Goal: Task Accomplishment & Management: Use online tool/utility

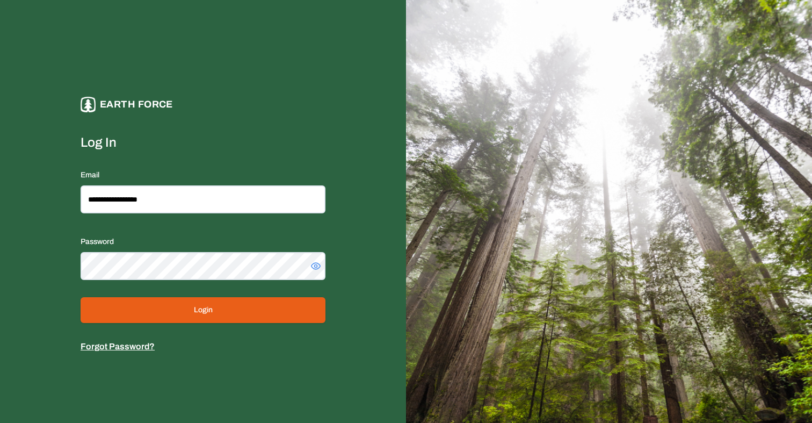
click at [146, 297] on button "Login" at bounding box center [203, 310] width 245 height 26
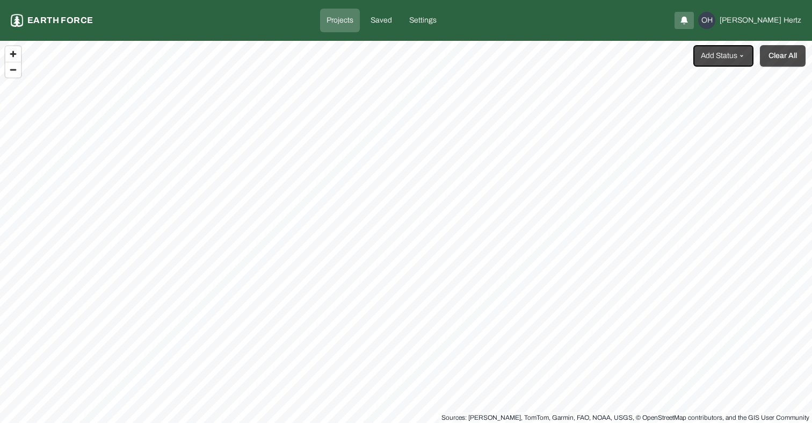
click at [788, 62] on button "Clear All" at bounding box center [783, 55] width 46 height 21
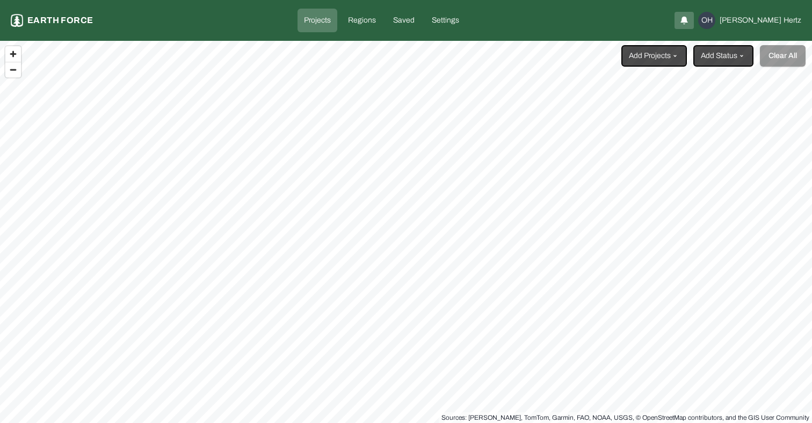
click at [676, 49] on html "Projects Earth force Projects Regions Saved Settings OH Omer Hertz Add Projects…" at bounding box center [406, 211] width 812 height 423
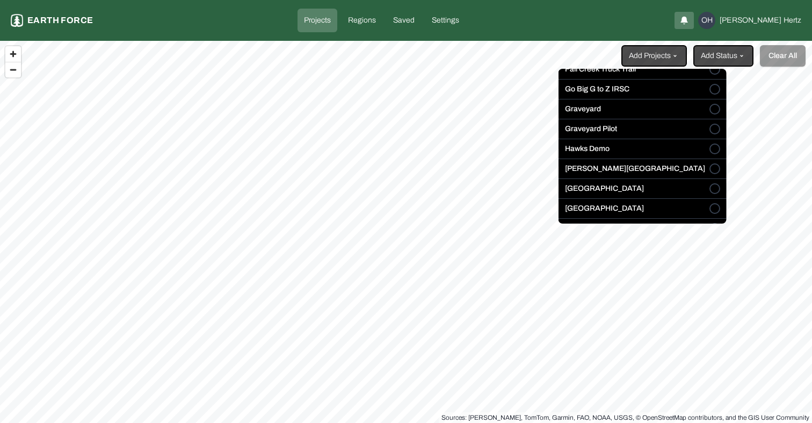
scroll to position [168, 0]
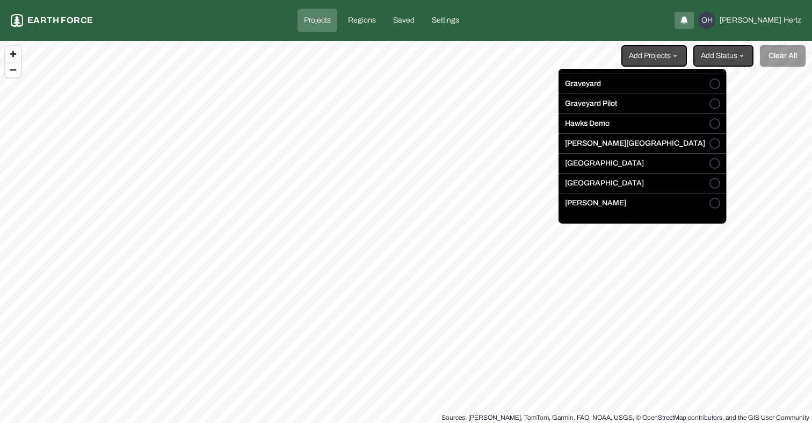
click at [710, 181] on button "[GEOGRAPHIC_DATA]" at bounding box center [715, 183] width 11 height 11
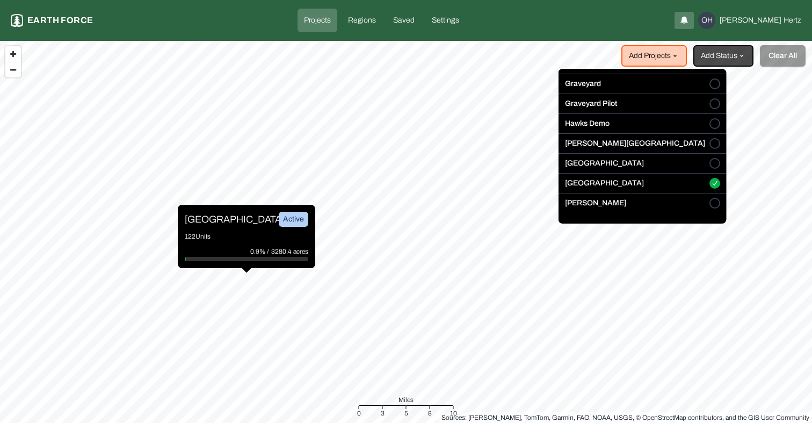
click at [208, 217] on html "Projects Earth force Projects Regions Saved Settings OH Omer Hertz Add Projects…" at bounding box center [406, 211] width 812 height 423
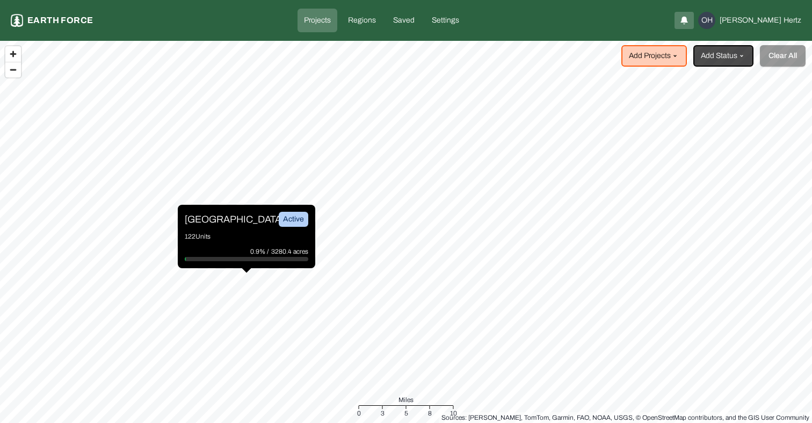
click at [209, 218] on p "[GEOGRAPHIC_DATA]" at bounding box center [225, 219] width 81 height 15
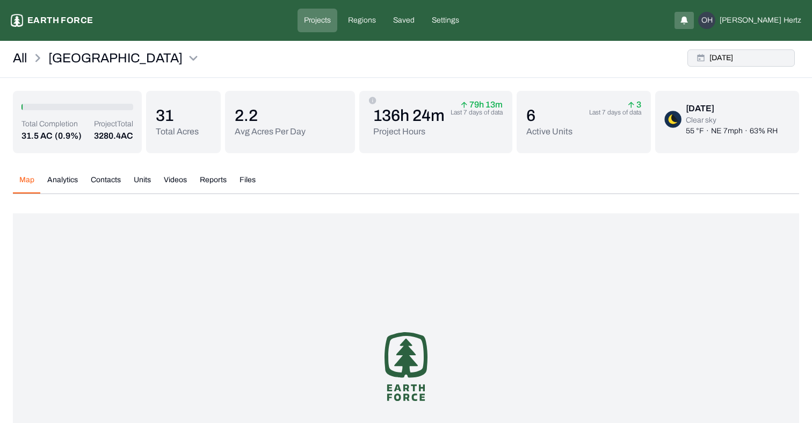
click at [740, 62] on button "[DATE]" at bounding box center [741, 57] width 107 height 17
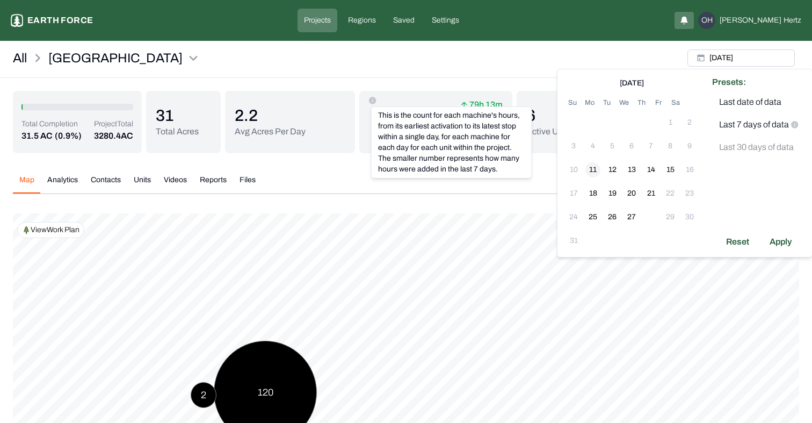
click at [592, 168] on button "11" at bounding box center [593, 169] width 15 height 15
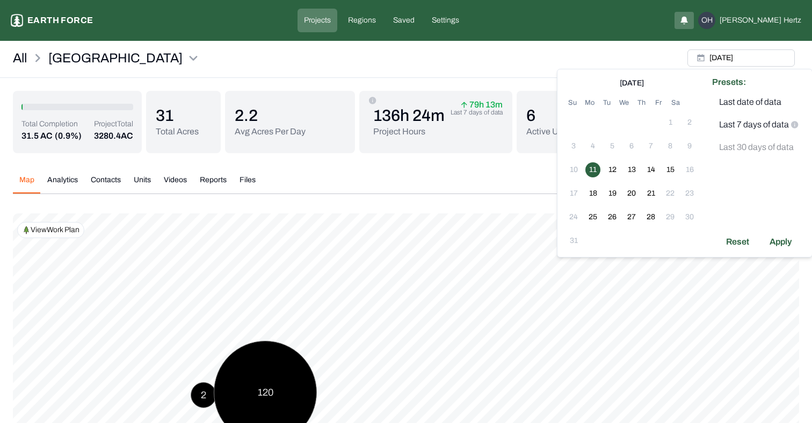
click at [292, 61] on div "All Sleighville Thu, Aug, 28, 2025" at bounding box center [406, 61] width 812 height 33
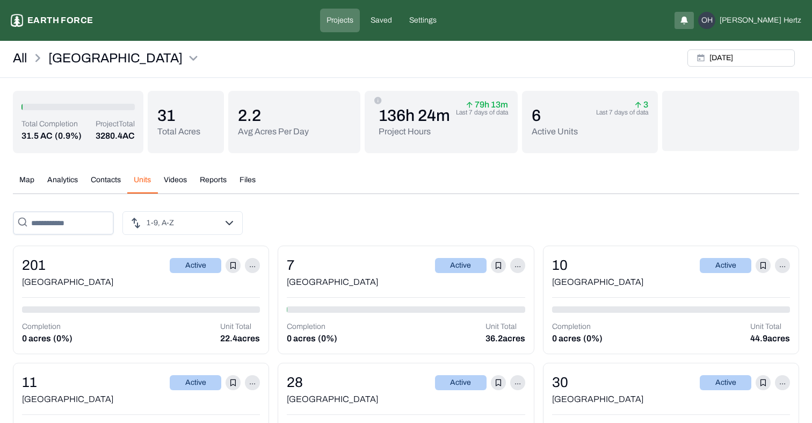
click at [135, 181] on button "Units" at bounding box center [142, 184] width 30 height 19
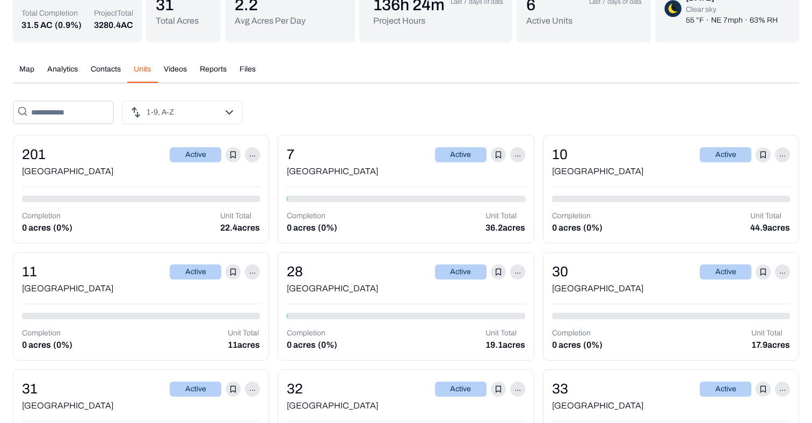
scroll to position [107, 0]
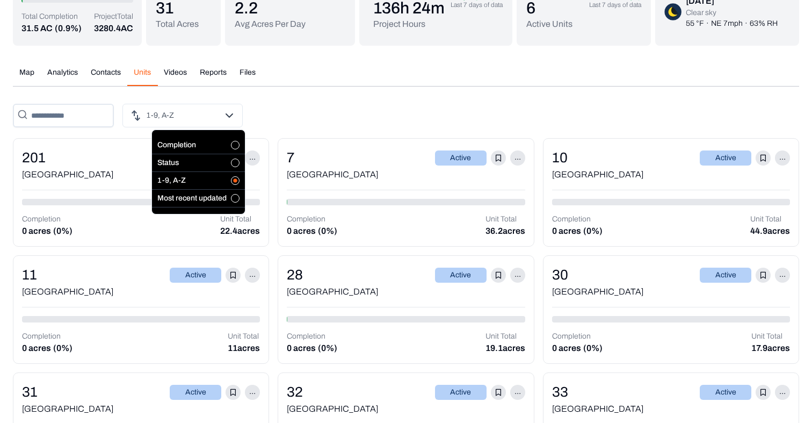
click at [232, 146] on button "button" at bounding box center [235, 145] width 9 height 9
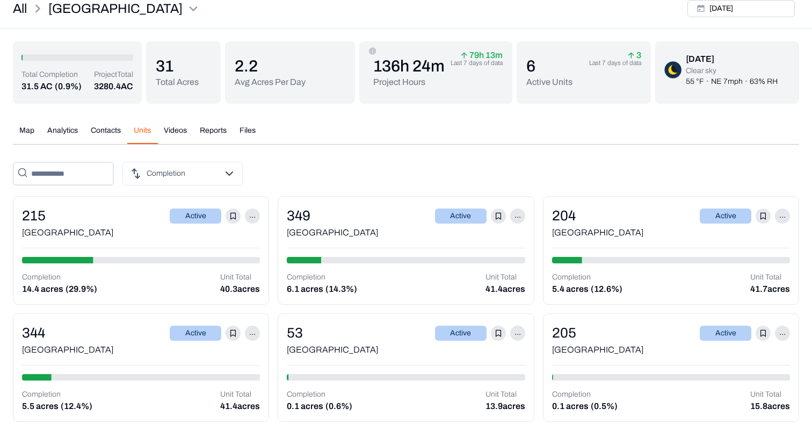
scroll to position [0, 0]
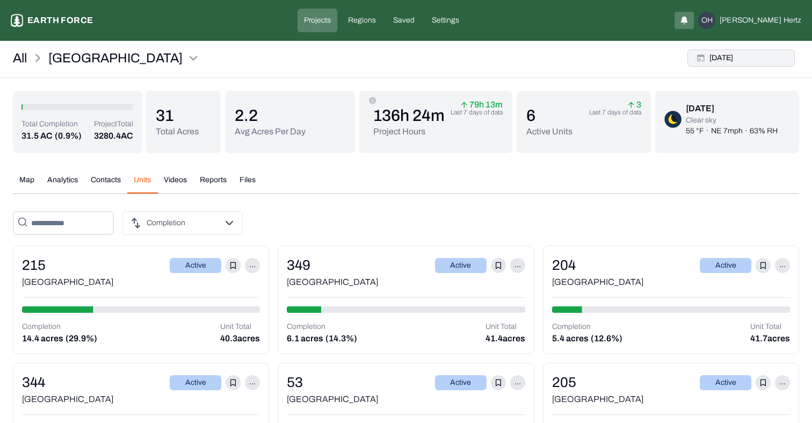
click at [722, 54] on button "[DATE]" at bounding box center [741, 57] width 107 height 17
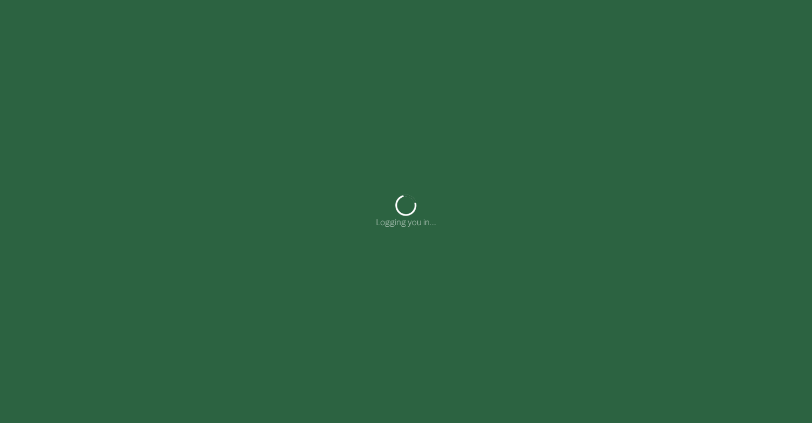
type input "**********"
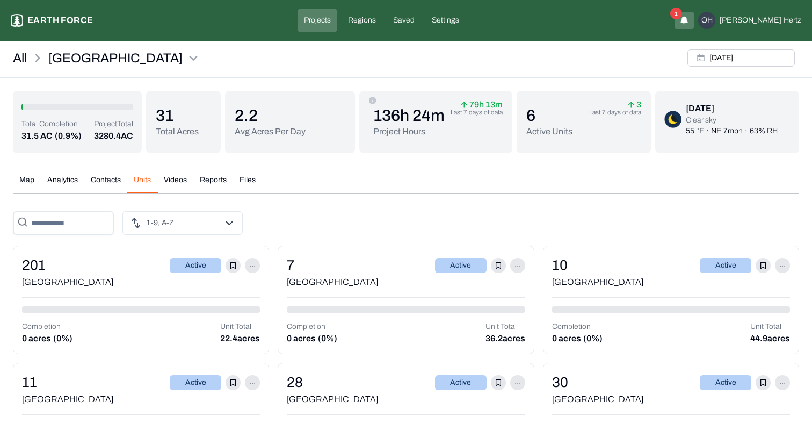
click at [694, 28] on div "1" at bounding box center [684, 20] width 19 height 17
click at [694, 23] on div "1" at bounding box center [684, 20] width 19 height 17
click at [685, 24] on icon "button" at bounding box center [684, 24] width 1 height 1
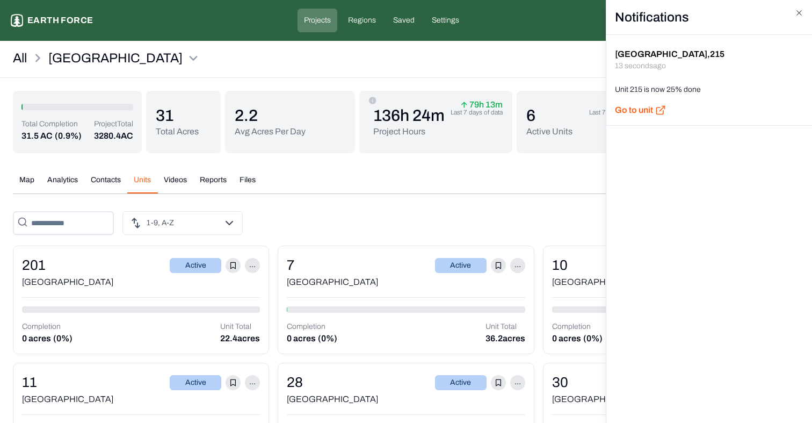
click at [806, 13] on h2 "Notifications" at bounding box center [710, 17] width 206 height 35
click at [798, 12] on icon "button" at bounding box center [799, 13] width 9 height 9
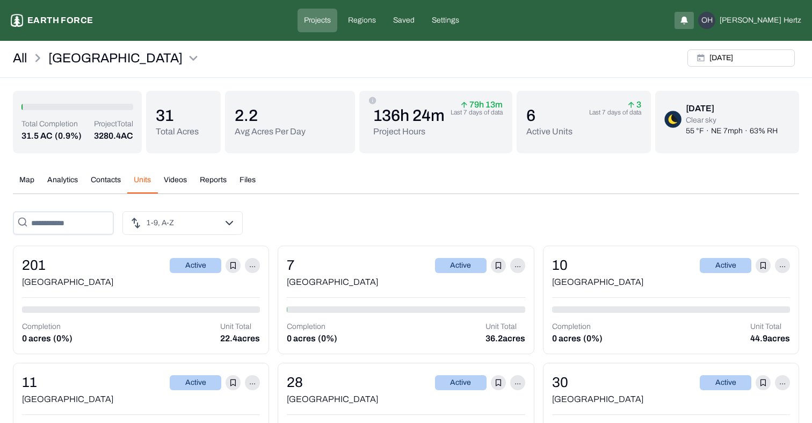
click at [510, 57] on div "All Sleighville Thu, Aug, 28, 2025" at bounding box center [406, 61] width 812 height 33
click at [733, 54] on button "[DATE]" at bounding box center [741, 57] width 107 height 17
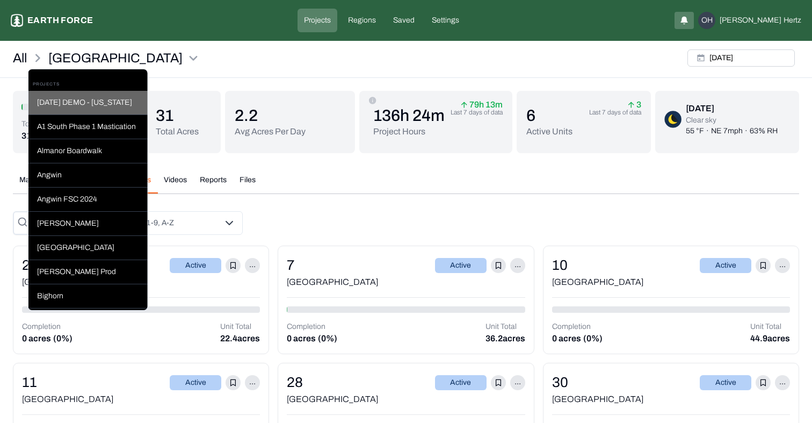
click at [98, 106] on div "2025 JULY DEMO - ARIZONA" at bounding box center [87, 103] width 119 height 24
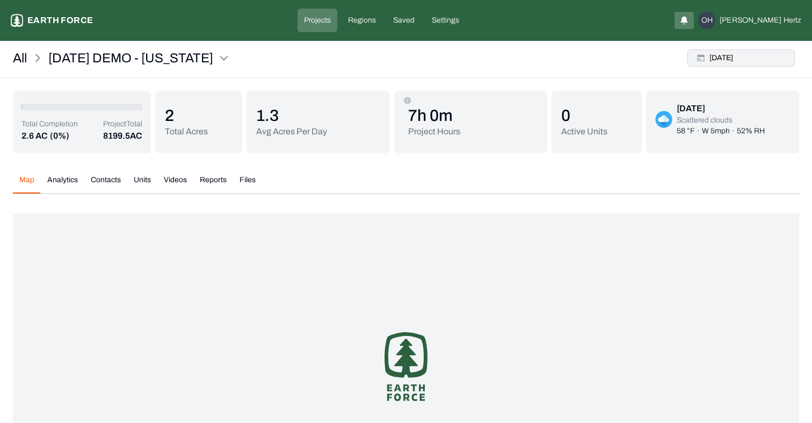
click at [736, 55] on button "Tue, Jul, 15, 2025" at bounding box center [741, 57] width 107 height 17
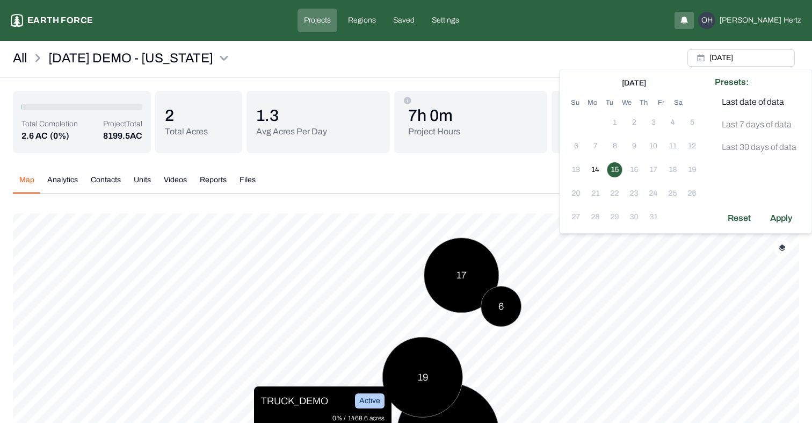
click at [616, 48] on div "All 2025 JULY DEMO - ARIZONA Tue, Jul, 15, 2025" at bounding box center [406, 61] width 812 height 33
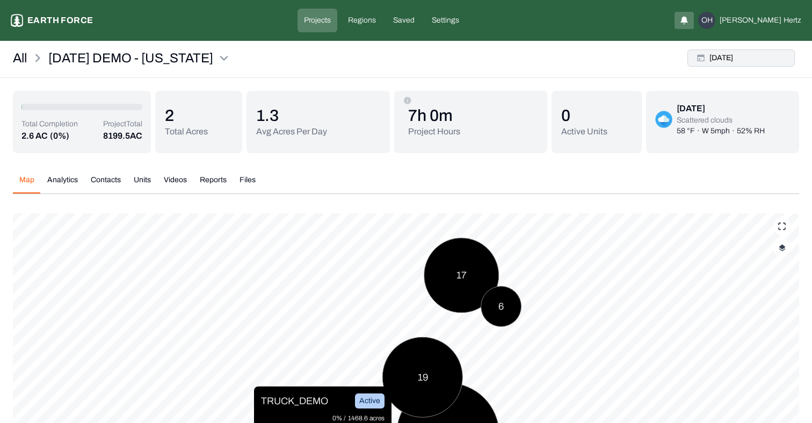
click at [735, 59] on button "Tue, Jul, 15, 2025" at bounding box center [741, 57] width 107 height 17
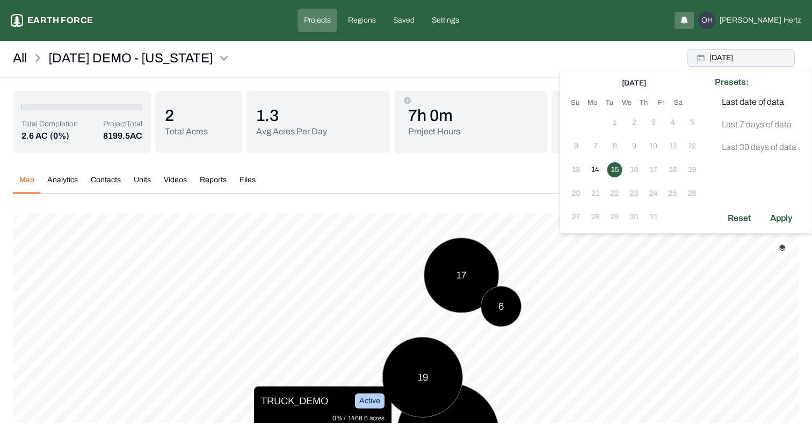
click at [735, 59] on button "Tue, Jul, 15, 2025" at bounding box center [741, 57] width 107 height 17
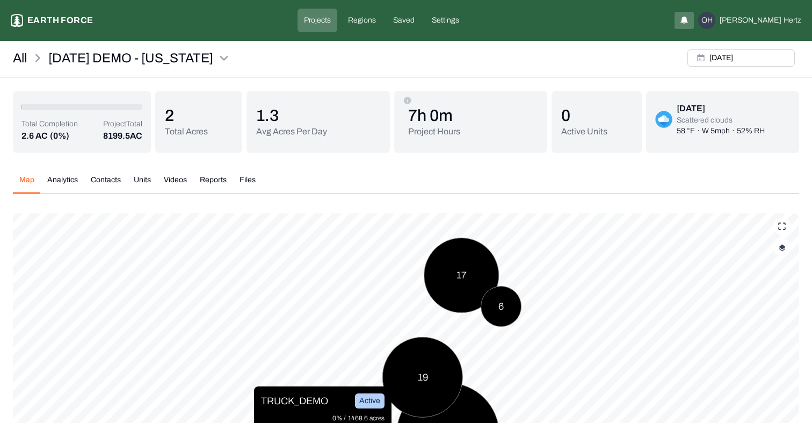
click at [142, 182] on button "Units" at bounding box center [142, 184] width 30 height 19
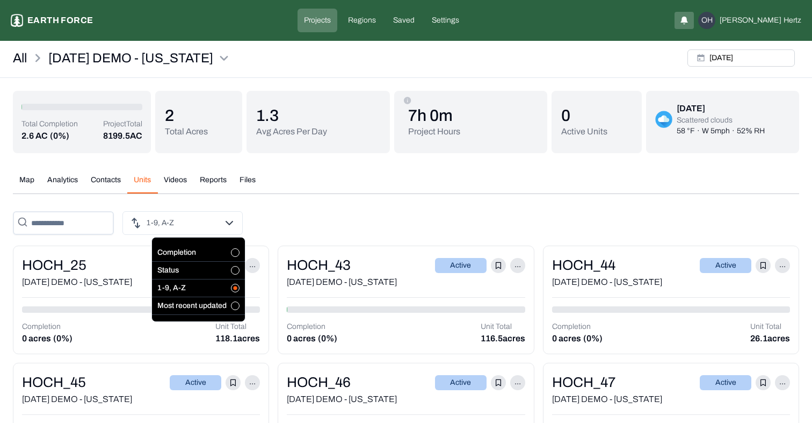
click at [237, 249] on button "button" at bounding box center [235, 252] width 9 height 9
